Goal: Information Seeking & Learning: Learn about a topic

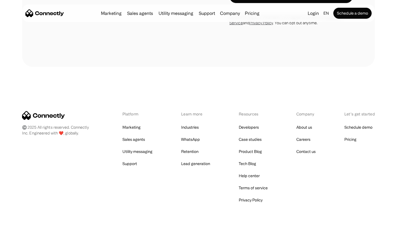
scroll to position [1792, 0]
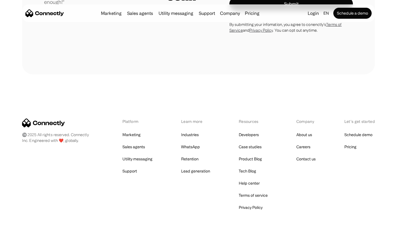
scroll to position [1536, 0]
